Goal: Navigation & Orientation: Go to known website

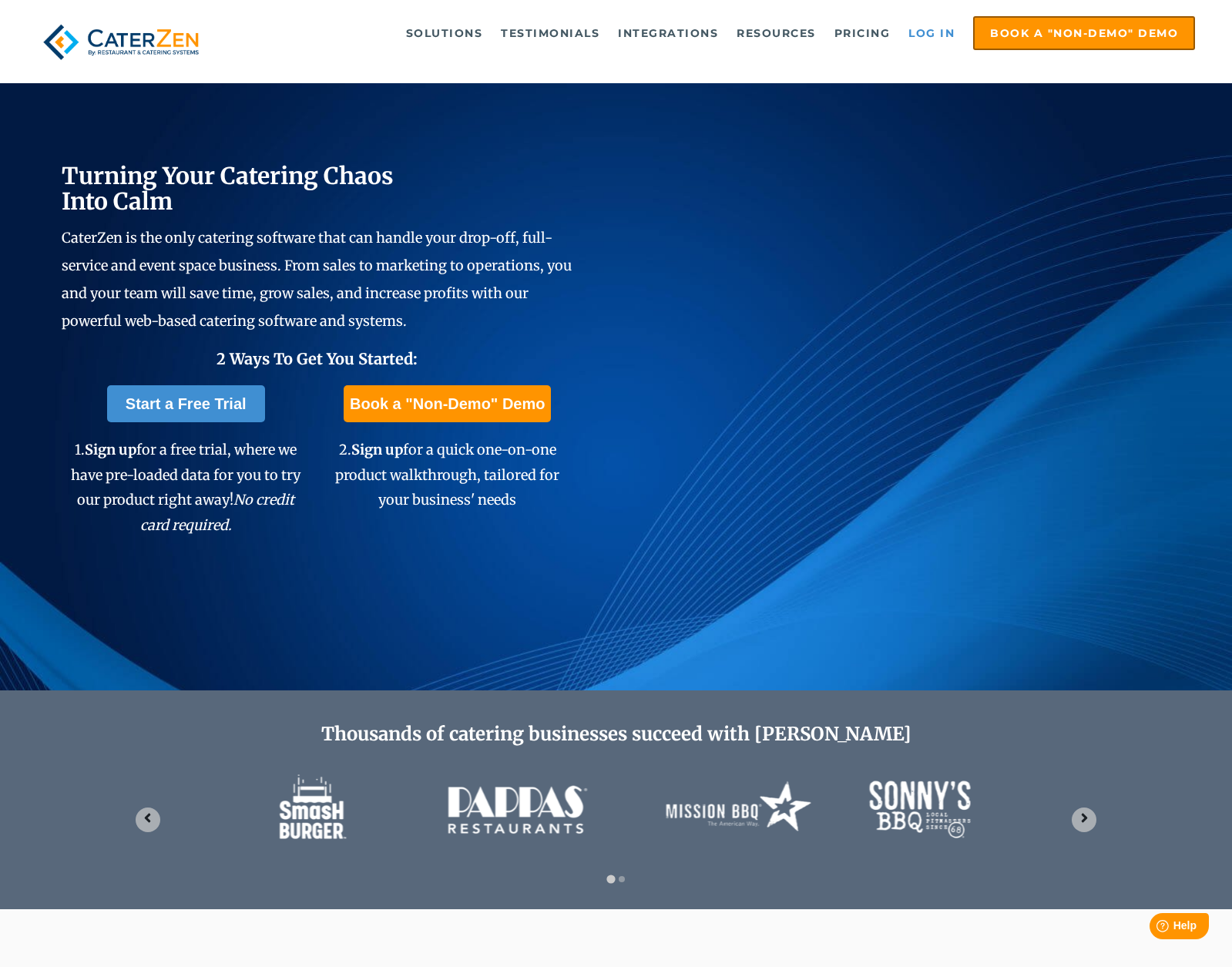
click at [922, 29] on link "Log in" at bounding box center [931, 33] width 62 height 30
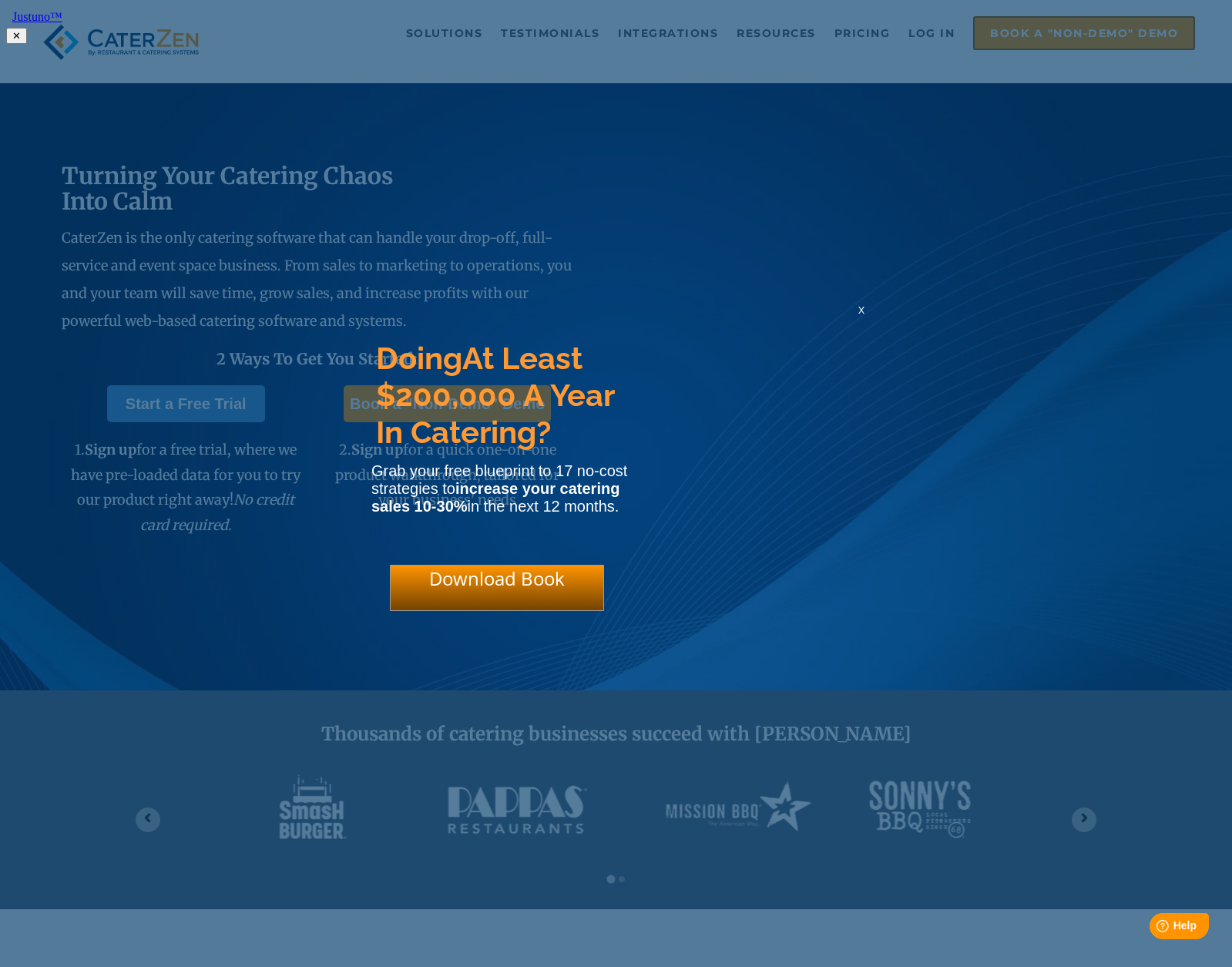
click at [859, 317] on span "x" at bounding box center [861, 309] width 6 height 15
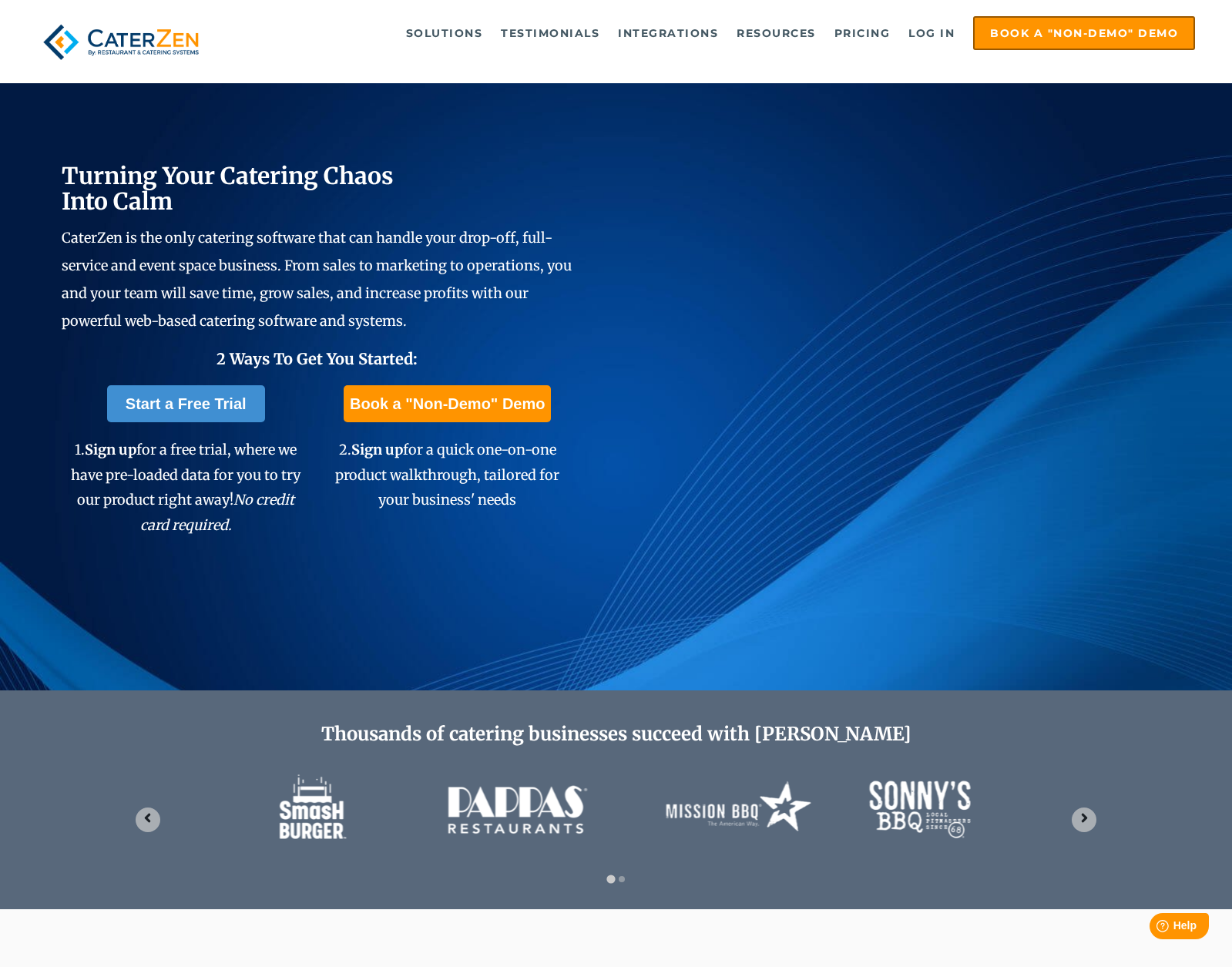
click at [1216, 168] on div "Turning Your Catering Chaos Into Calm CaterZen is the only catering software th…" at bounding box center [616, 346] width 1232 height 689
click at [926, 30] on link "Log in" at bounding box center [931, 33] width 62 height 30
